Goal: Transaction & Acquisition: Download file/media

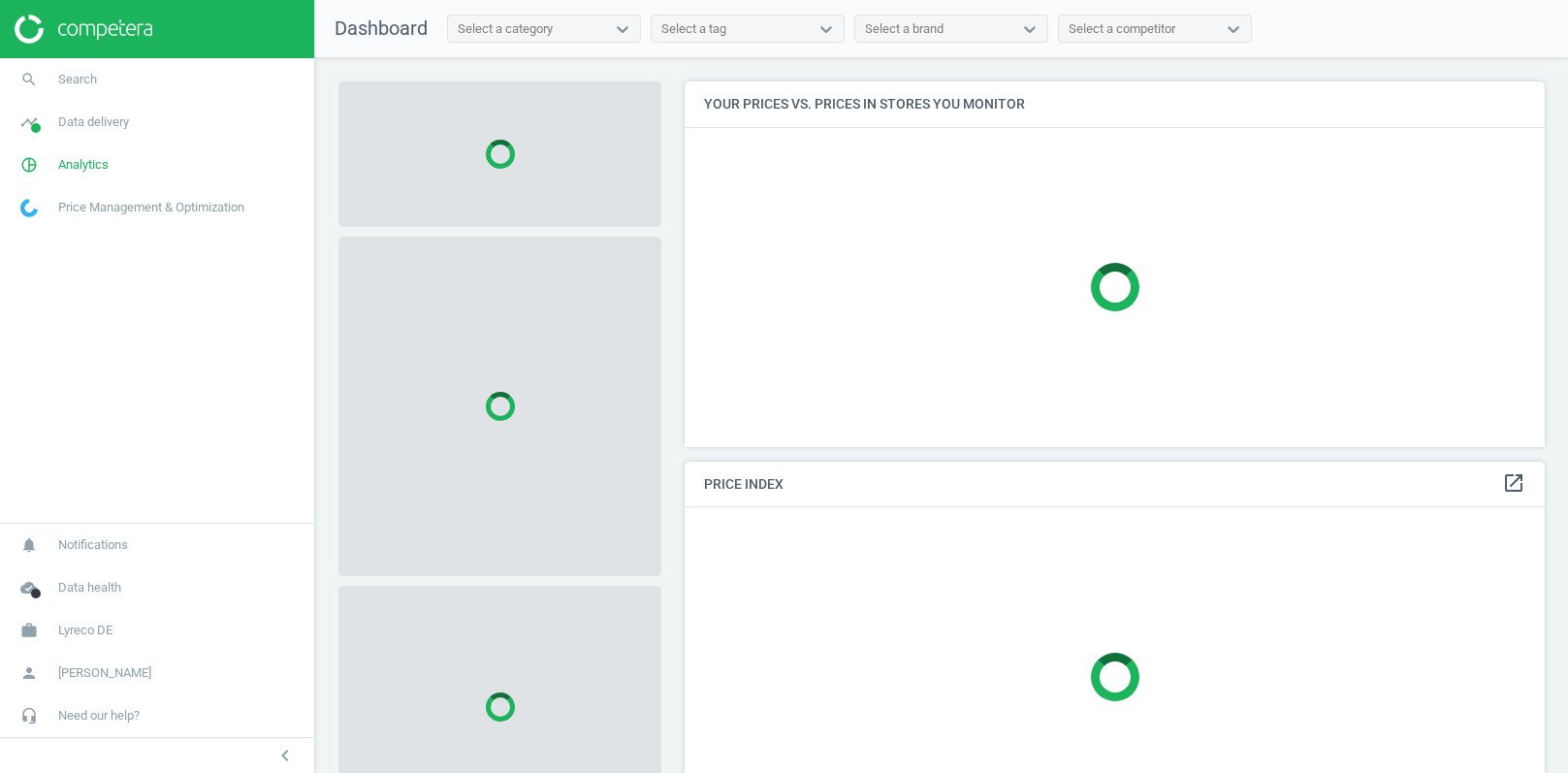
scroll to position [365, 861]
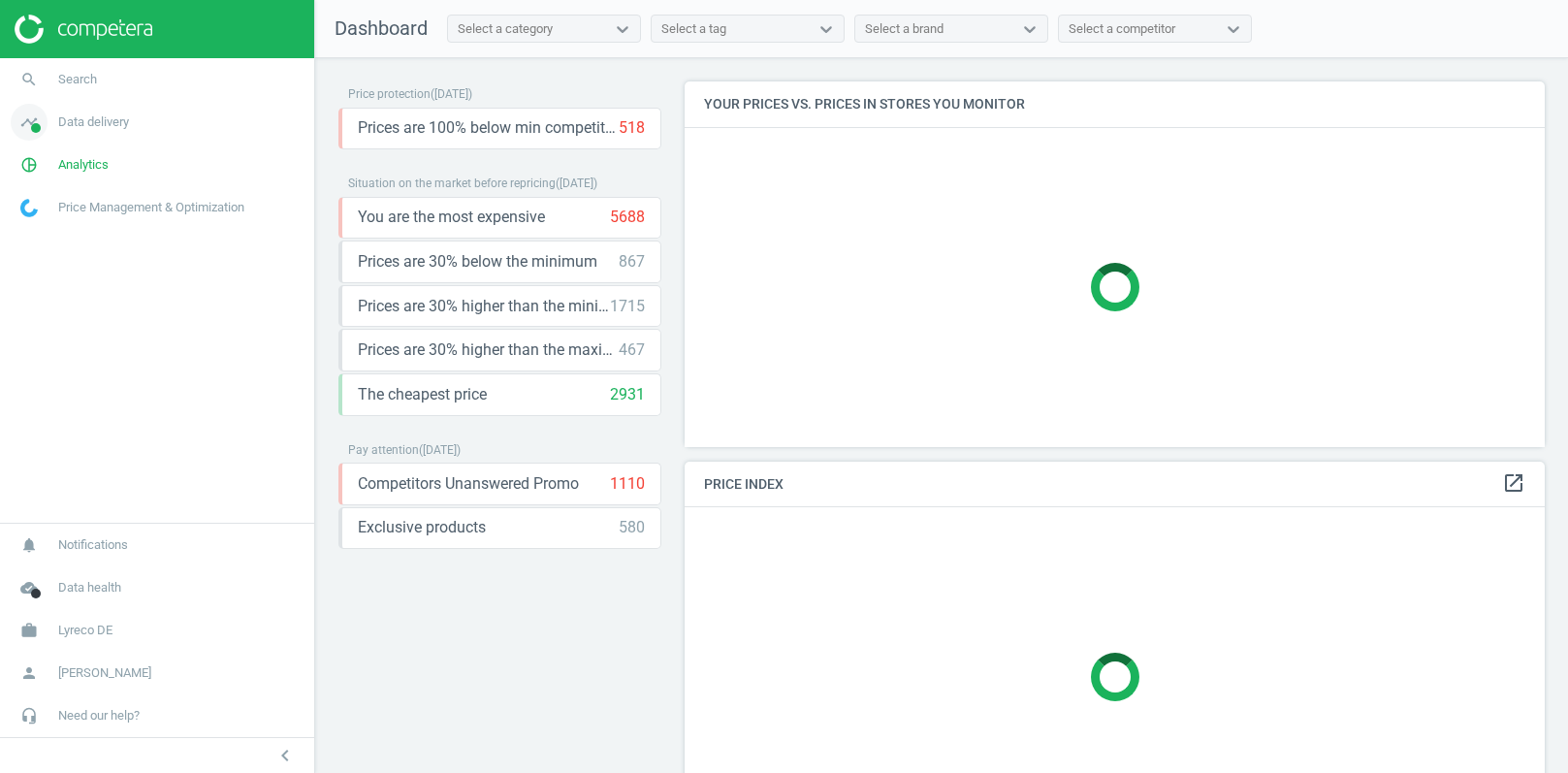
click at [95, 124] on span "Data delivery" at bounding box center [94, 123] width 71 height 18
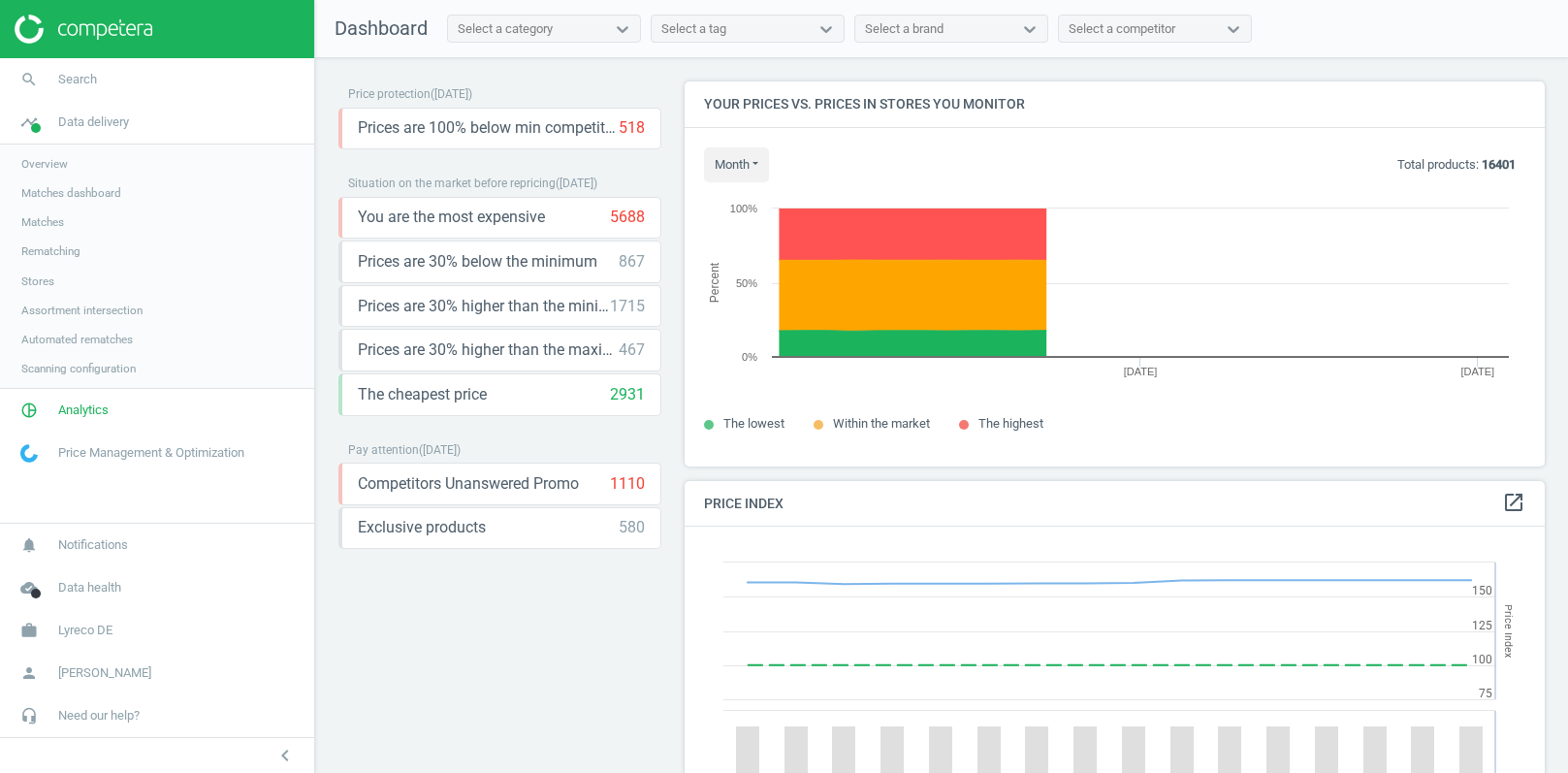
scroll to position [446, 861]
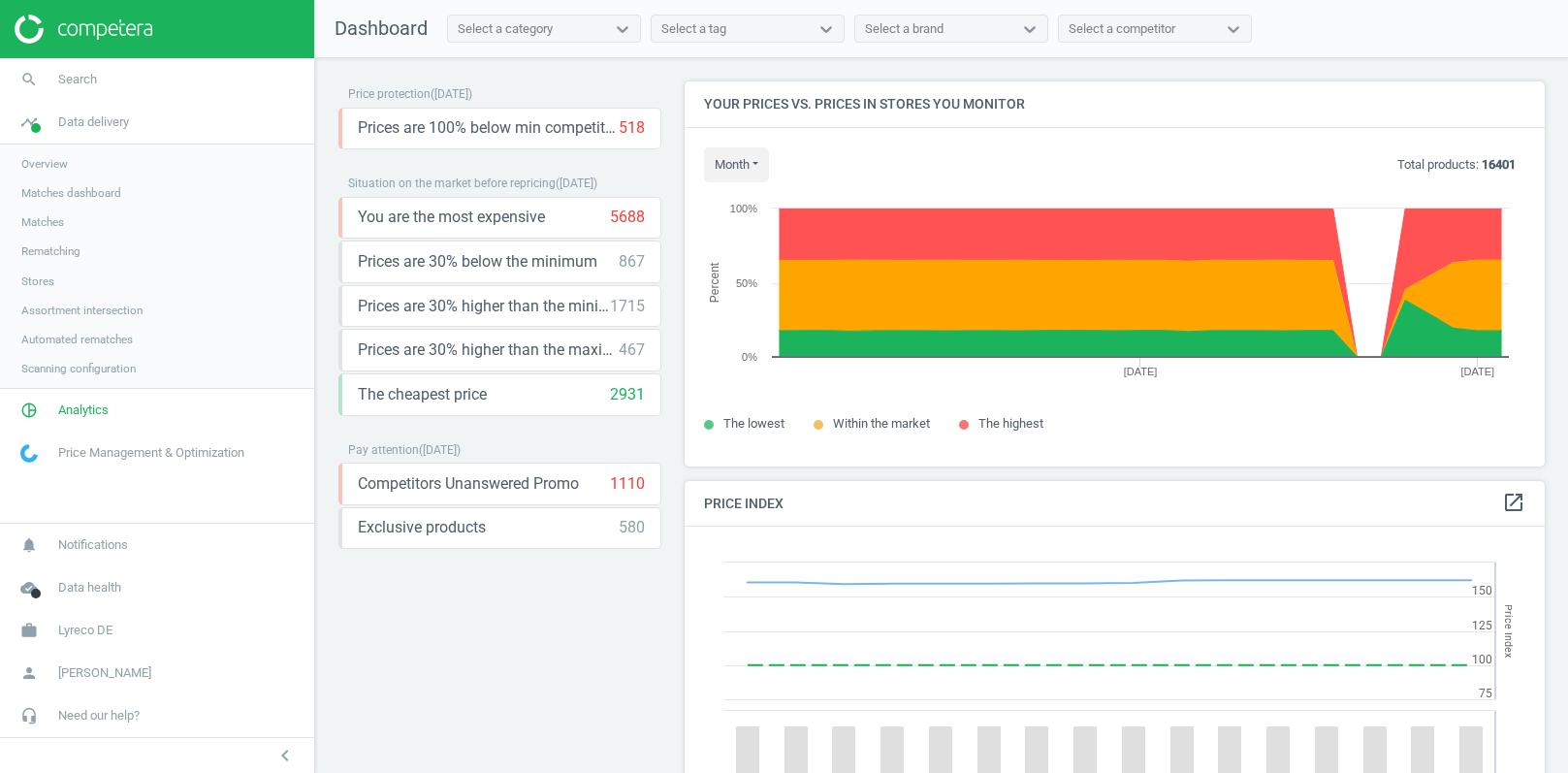
click at [51, 223] on span "Matches" at bounding box center [43, 222] width 43 height 16
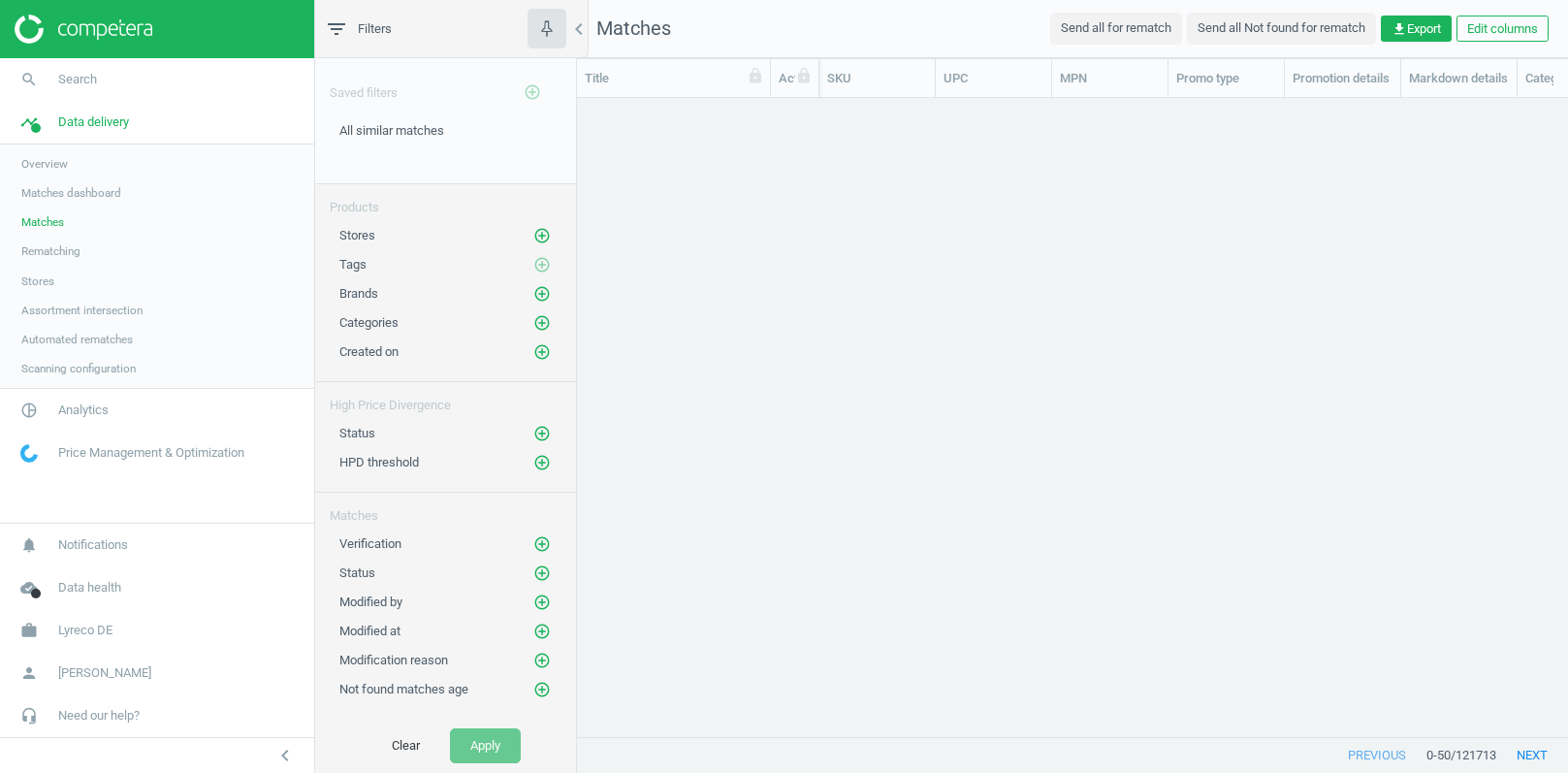
scroll to position [1, 1]
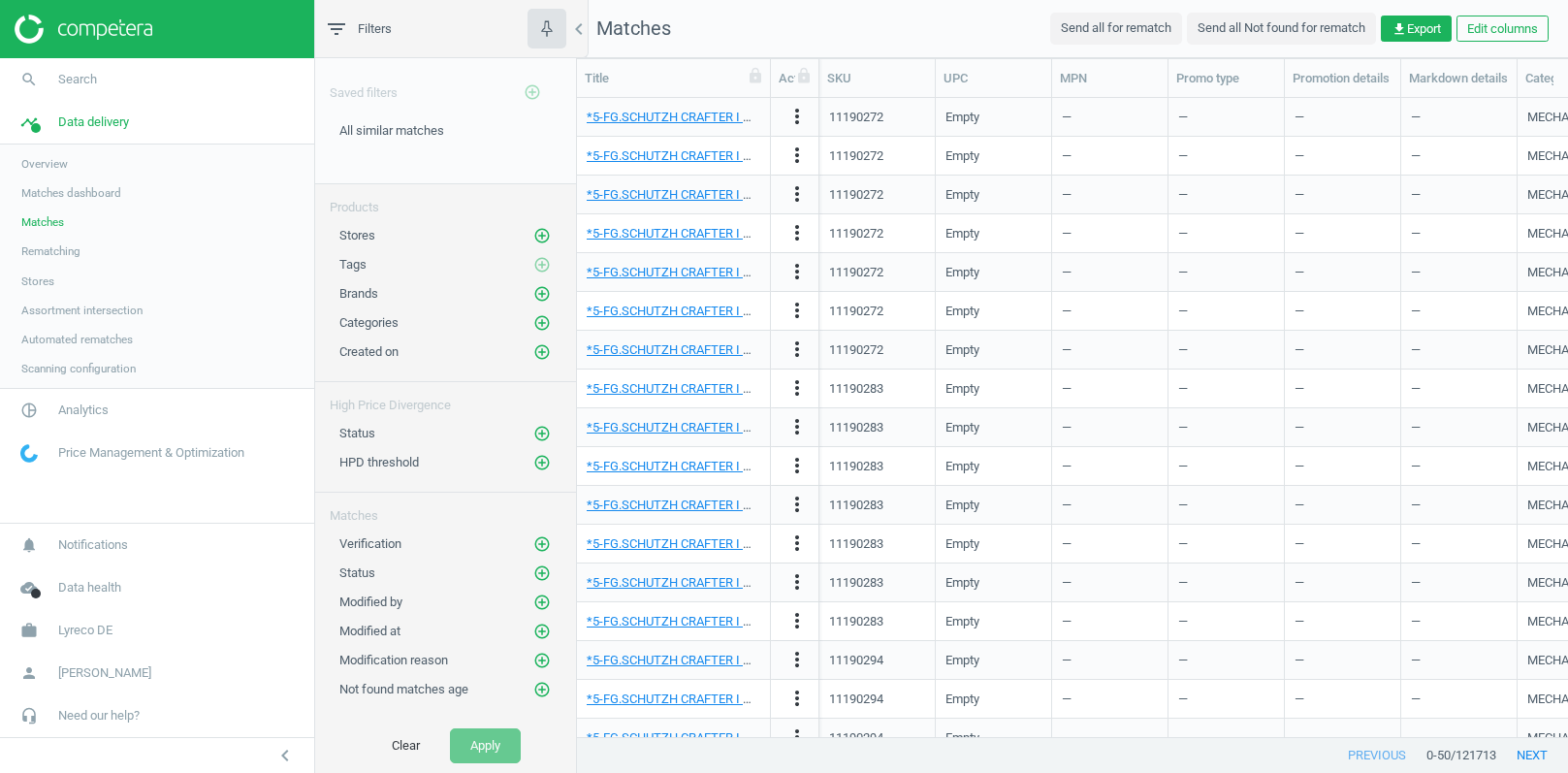
click at [42, 280] on span "Stores" at bounding box center [38, 282] width 33 height 16
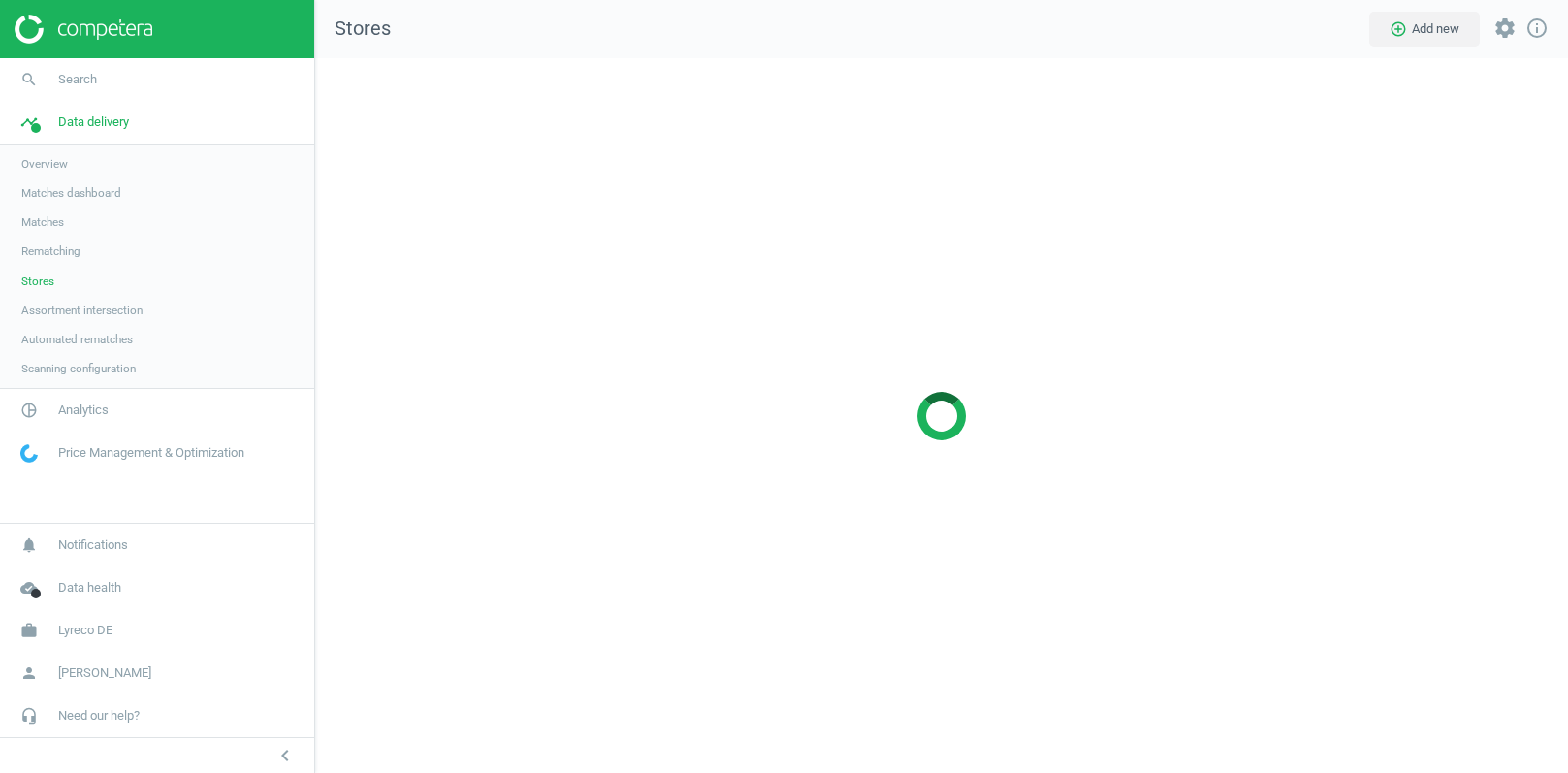
scroll to position [716, 1255]
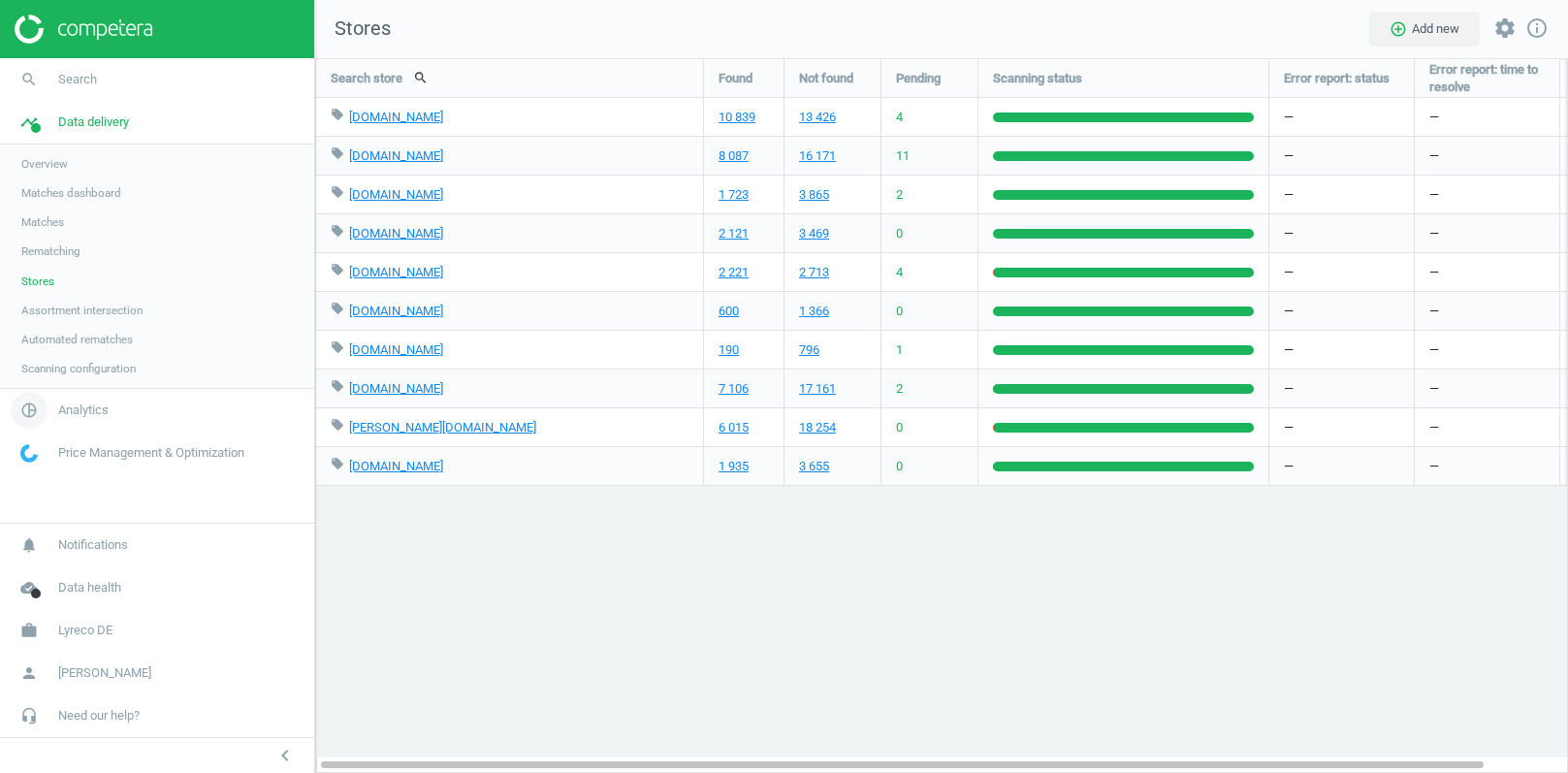
click at [77, 414] on span "Analytics" at bounding box center [83, 410] width 50 height 18
click at [49, 238] on span "Products" at bounding box center [44, 236] width 45 height 16
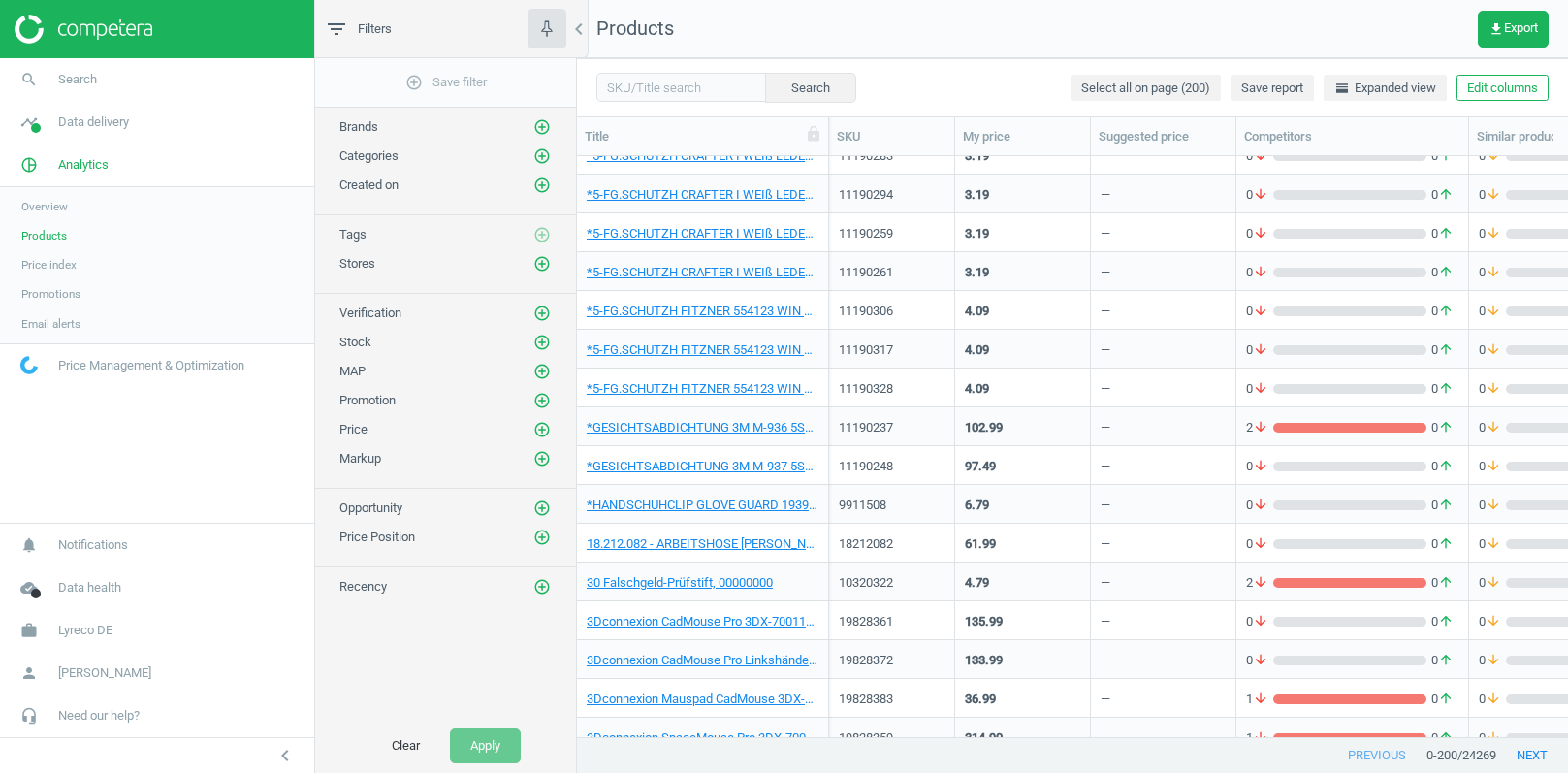
scroll to position [56, 0]
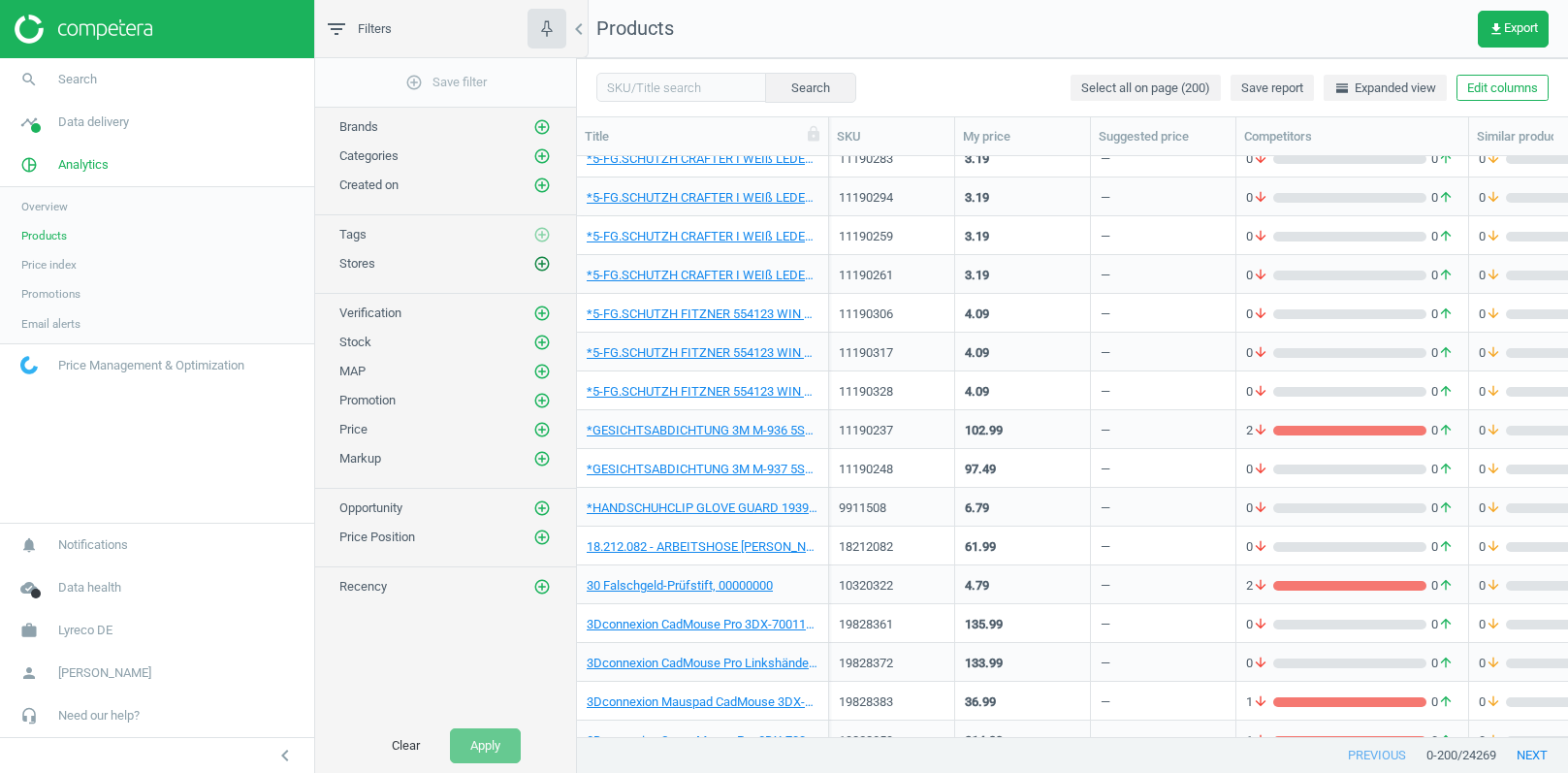
click at [541, 259] on icon "add_circle_outline" at bounding box center [543, 264] width 18 height 18
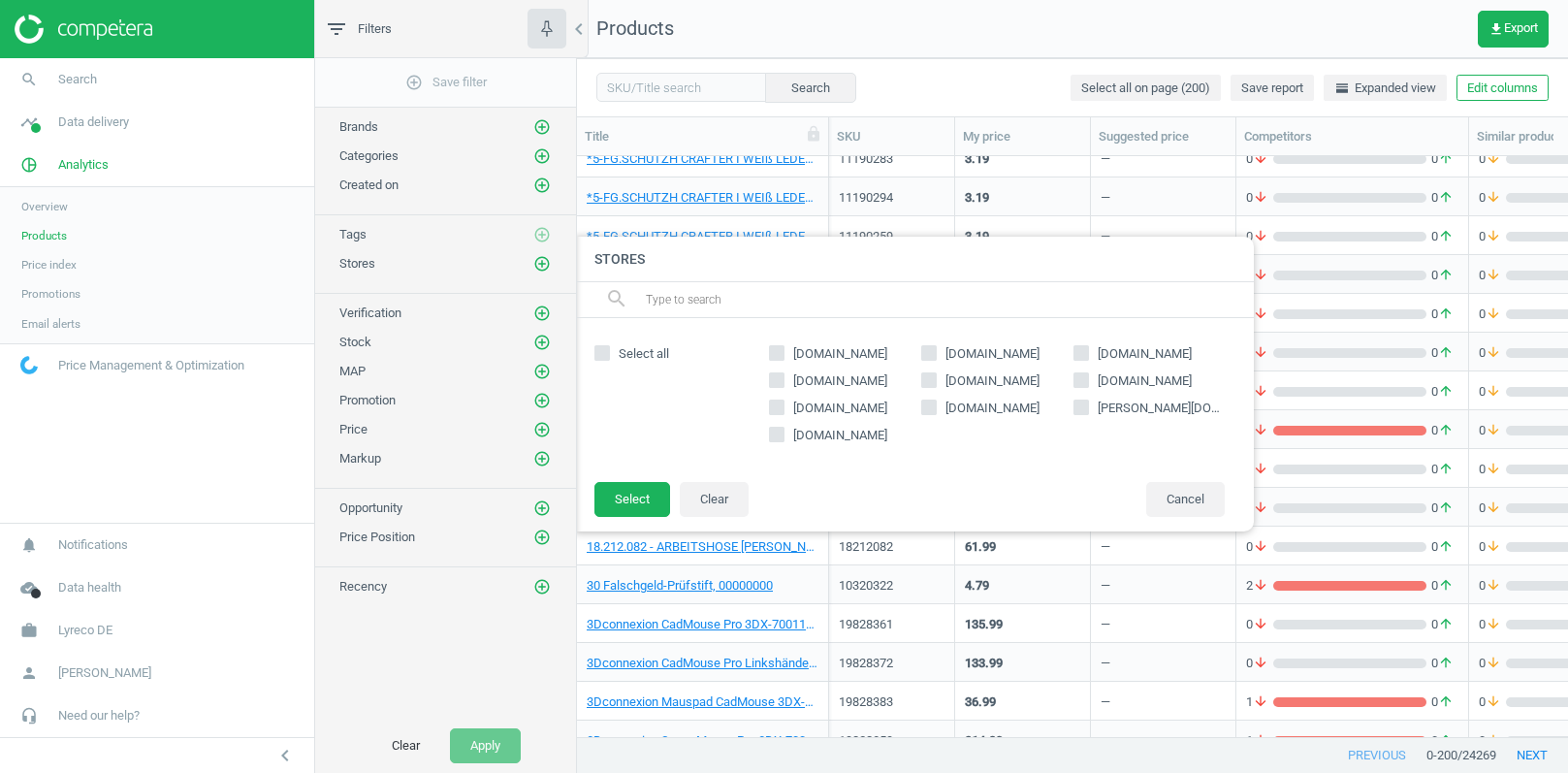
click at [930, 349] on input "[DOMAIN_NAME]" at bounding box center [929, 353] width 13 height 13
checkbox input "true"
click at [629, 502] on button "Select" at bounding box center [632, 499] width 76 height 35
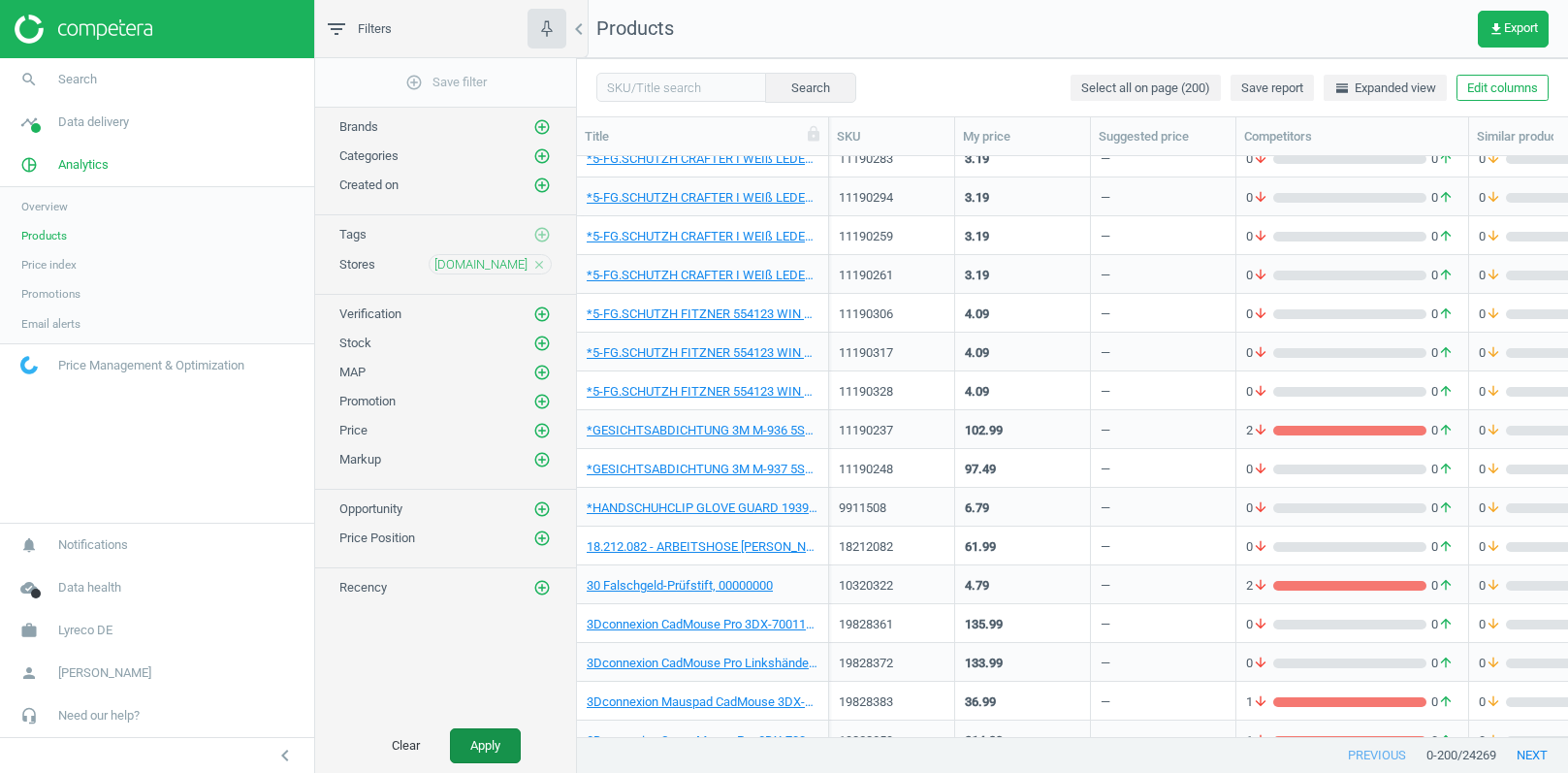
click at [491, 734] on button "Apply" at bounding box center [485, 745] width 71 height 35
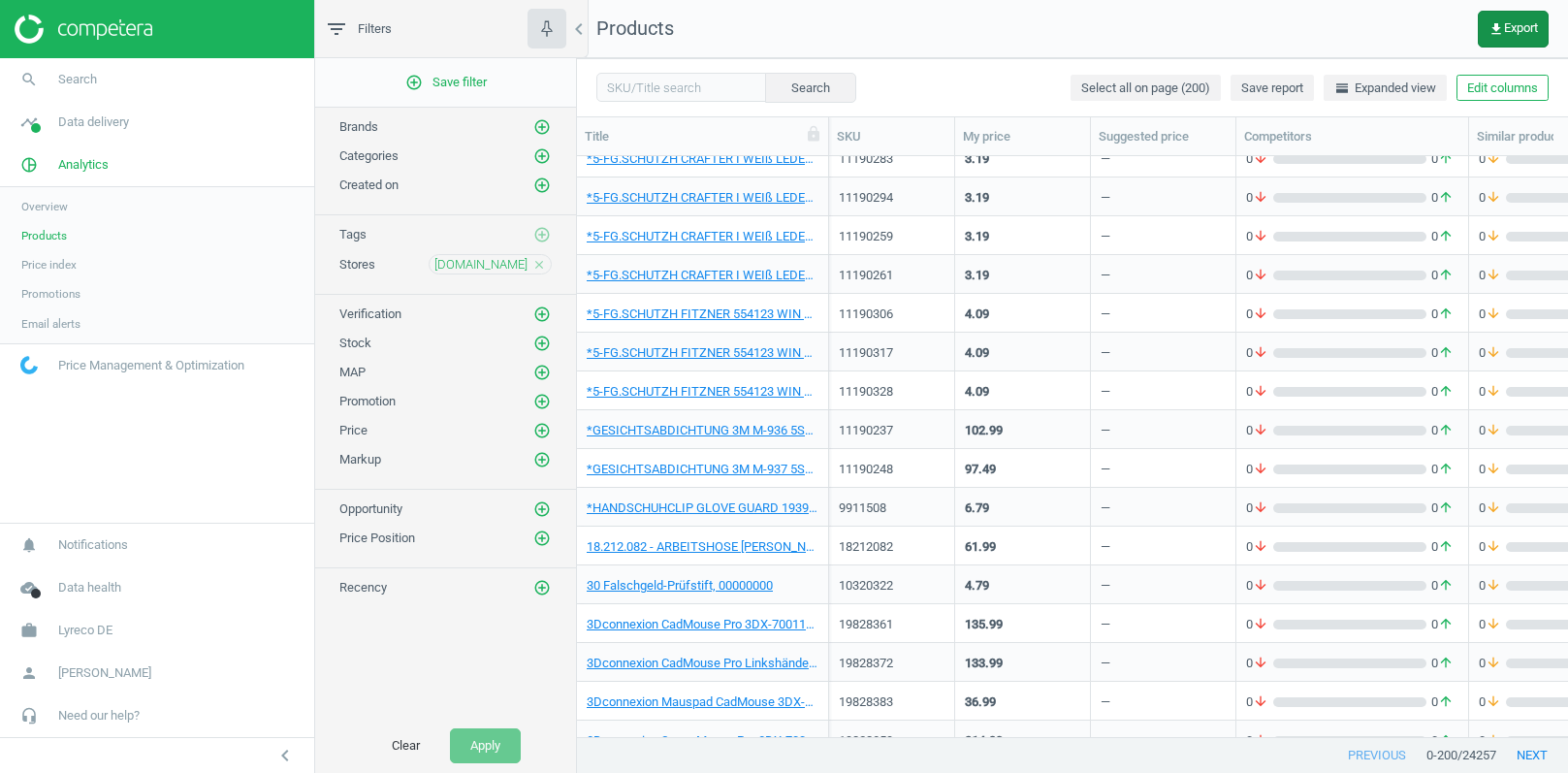
click at [1499, 26] on icon "get_app" at bounding box center [1497, 30] width 16 height 16
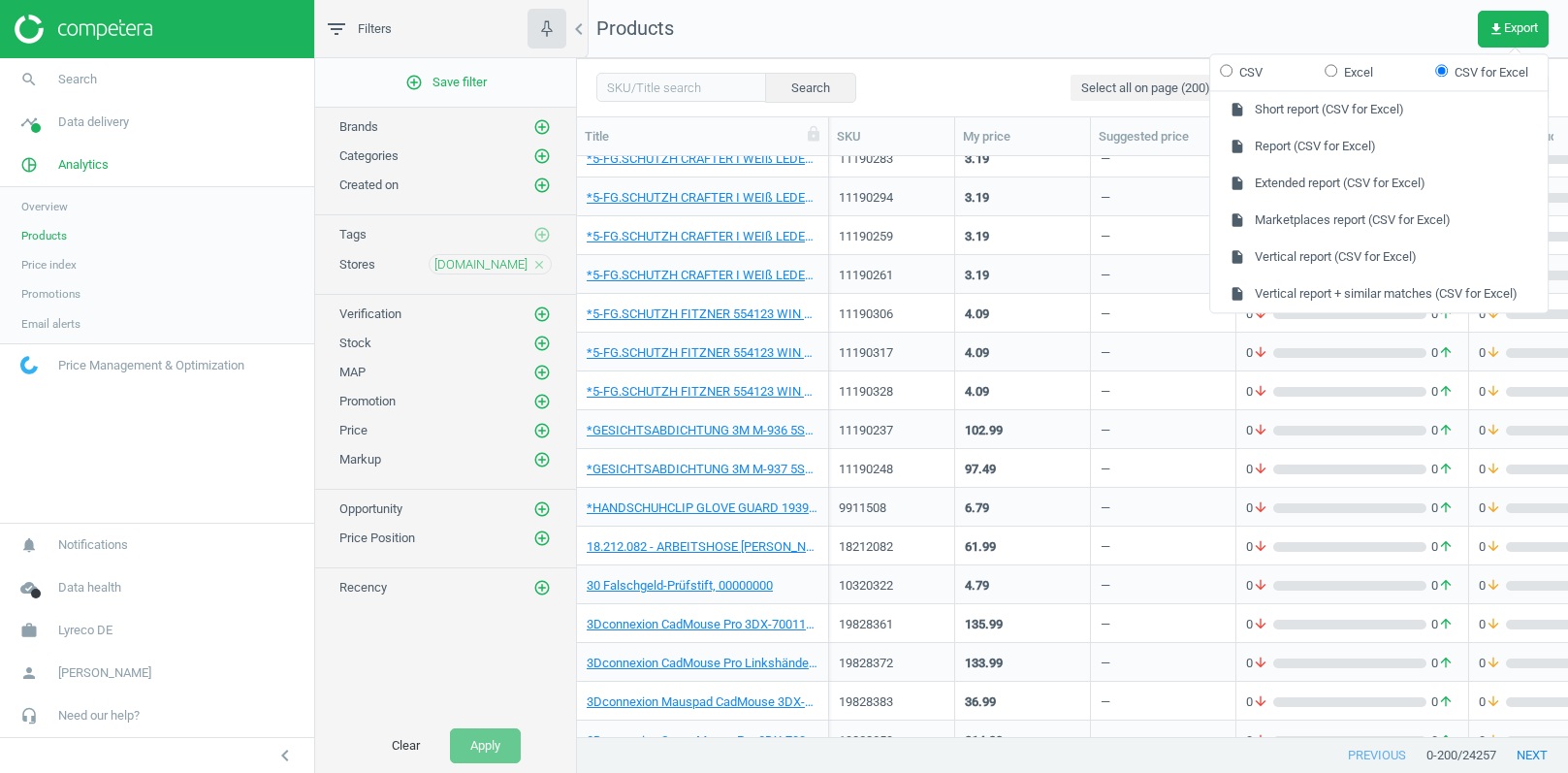
click at [1231, 74] on input "CSV" at bounding box center [1226, 70] width 13 height 13
radio input "true"
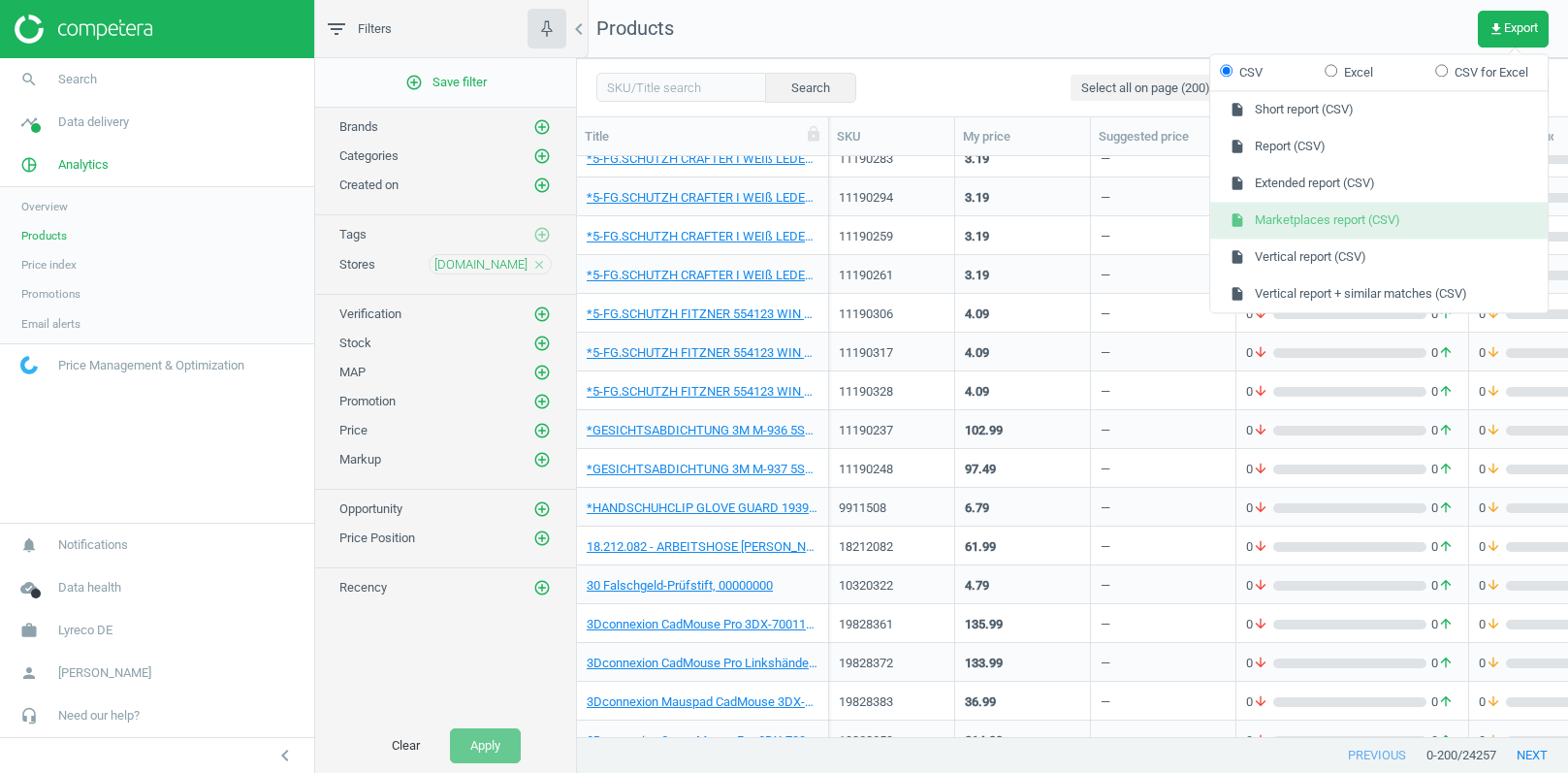
click at [1265, 225] on button "insert_drive_file Marketplaces report (CSV)" at bounding box center [1378, 220] width 337 height 37
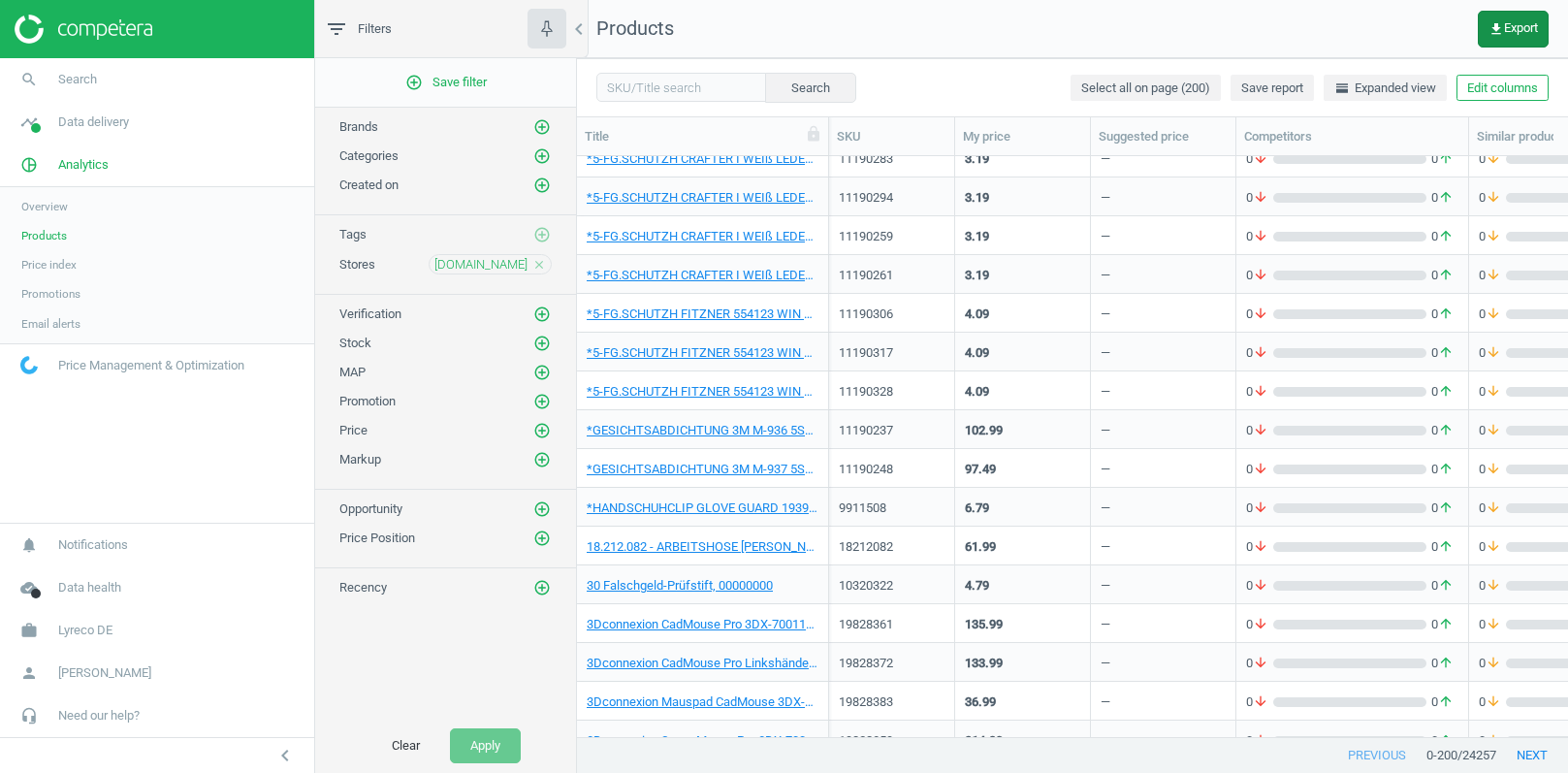
click at [1489, 23] on icon "get_app" at bounding box center [1497, 30] width 16 height 16
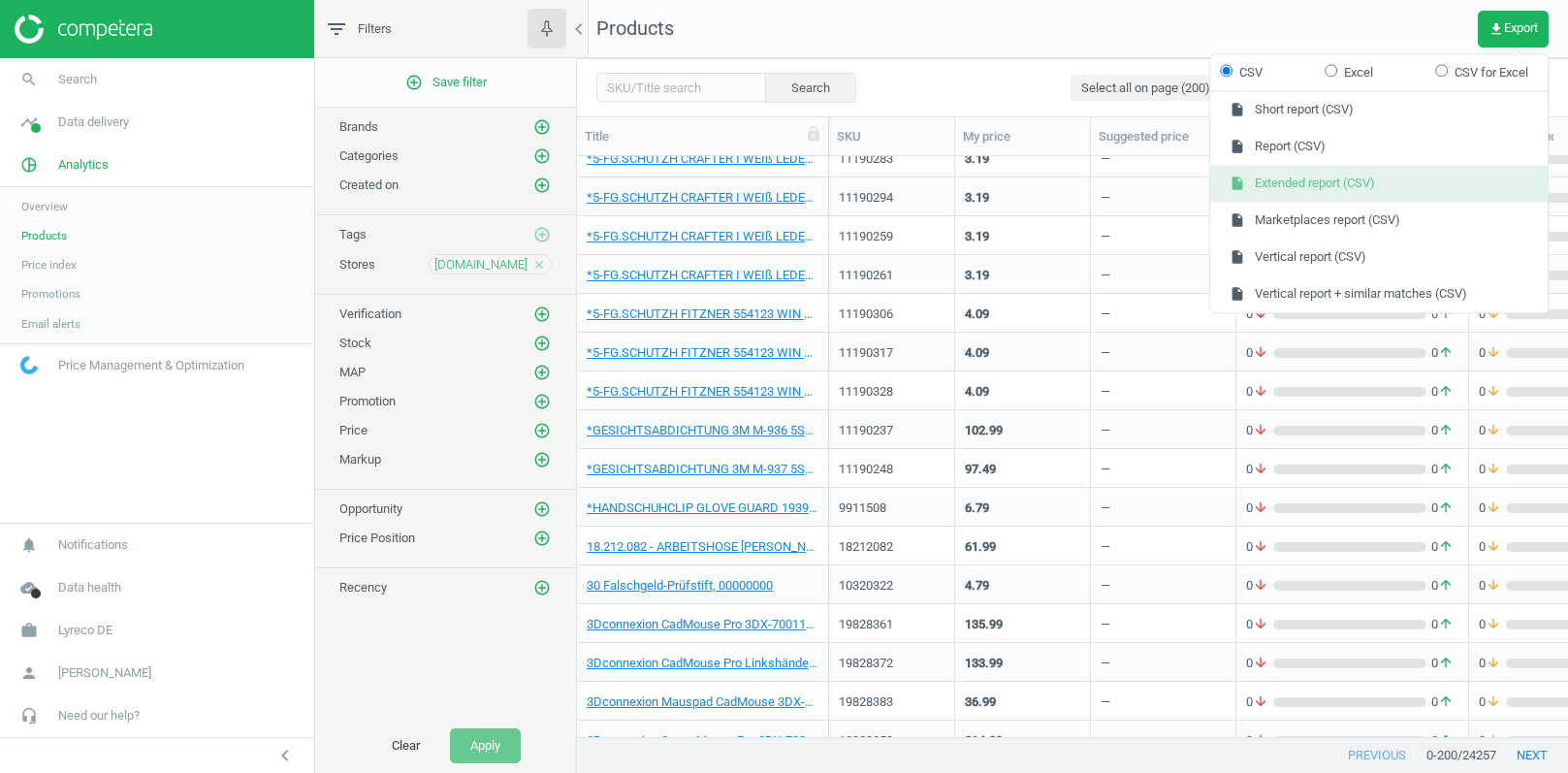
click at [1290, 179] on button "insert_drive_file Extended report (CSV)" at bounding box center [1378, 184] width 337 height 37
